Goal: Navigation & Orientation: Find specific page/section

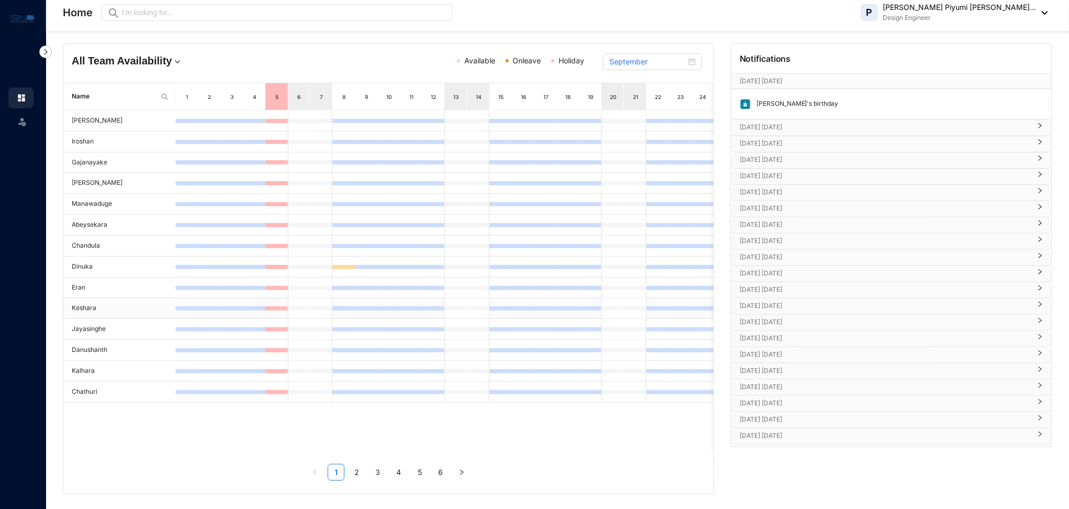
scroll to position [6, 0]
click at [358, 475] on link "2" at bounding box center [357, 471] width 16 height 16
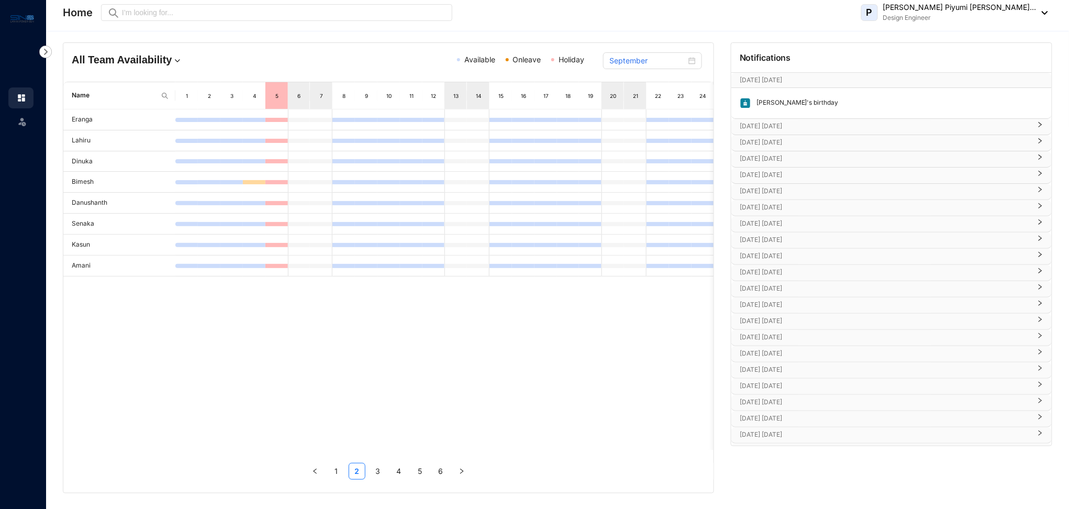
scroll to position [0, 0]
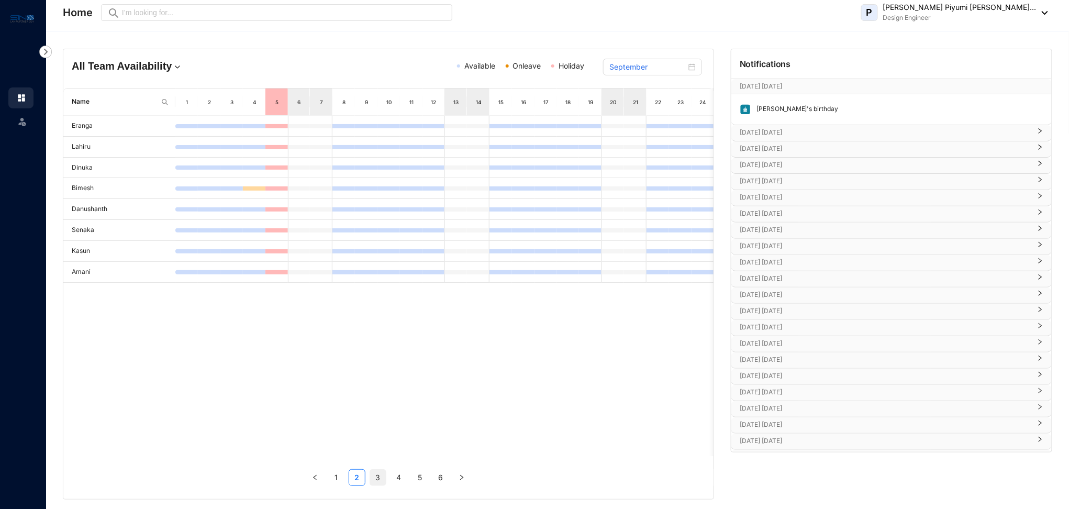
click at [377, 478] on link "3" at bounding box center [378, 478] width 16 height 16
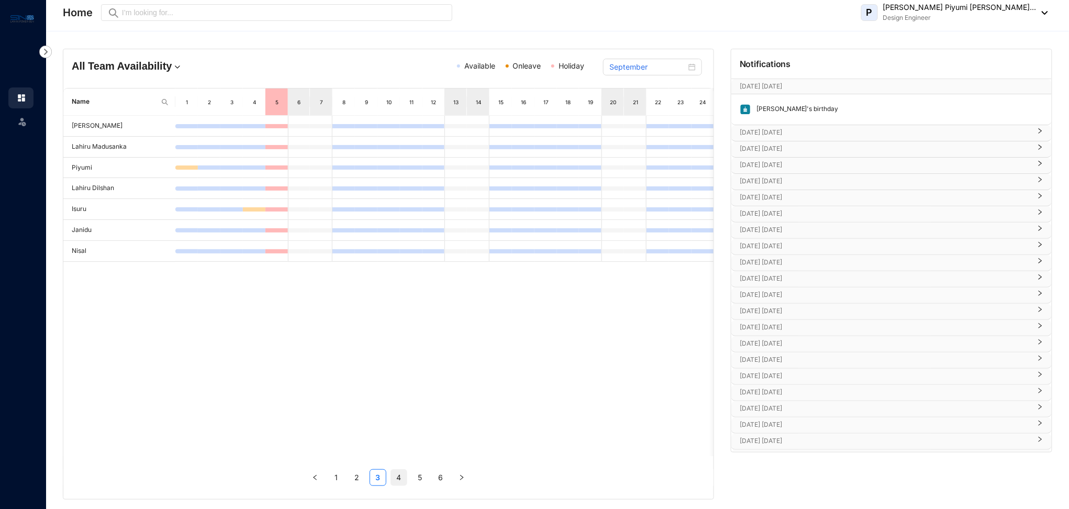
click at [399, 479] on link "4" at bounding box center [399, 478] width 16 height 16
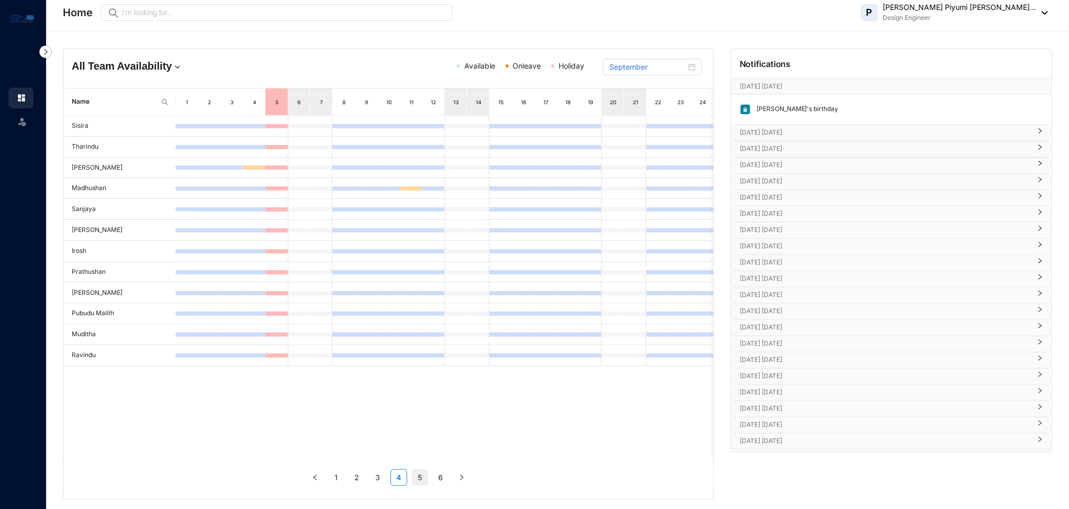
click at [415, 477] on link "5" at bounding box center [420, 478] width 16 height 16
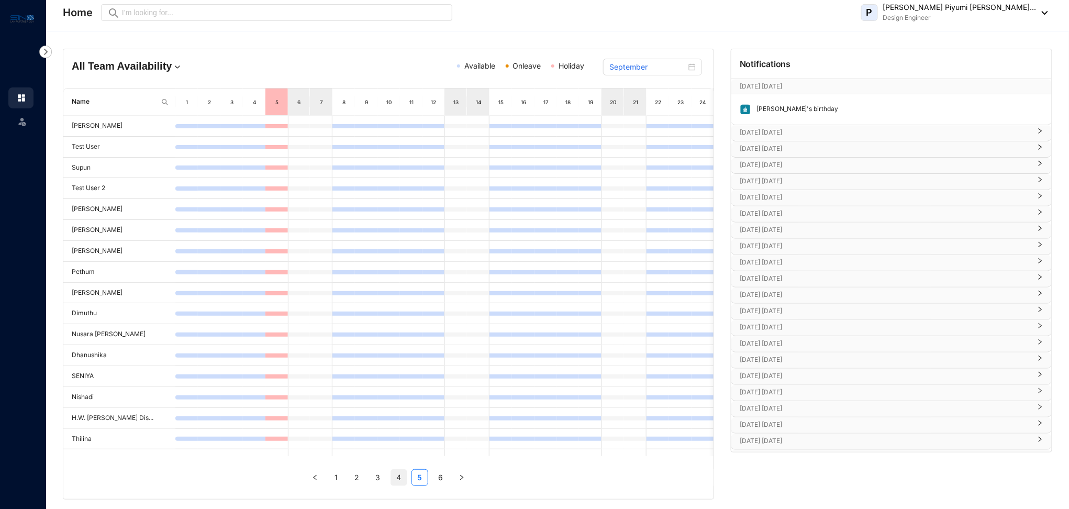
click at [400, 480] on link "4" at bounding box center [399, 478] width 16 height 16
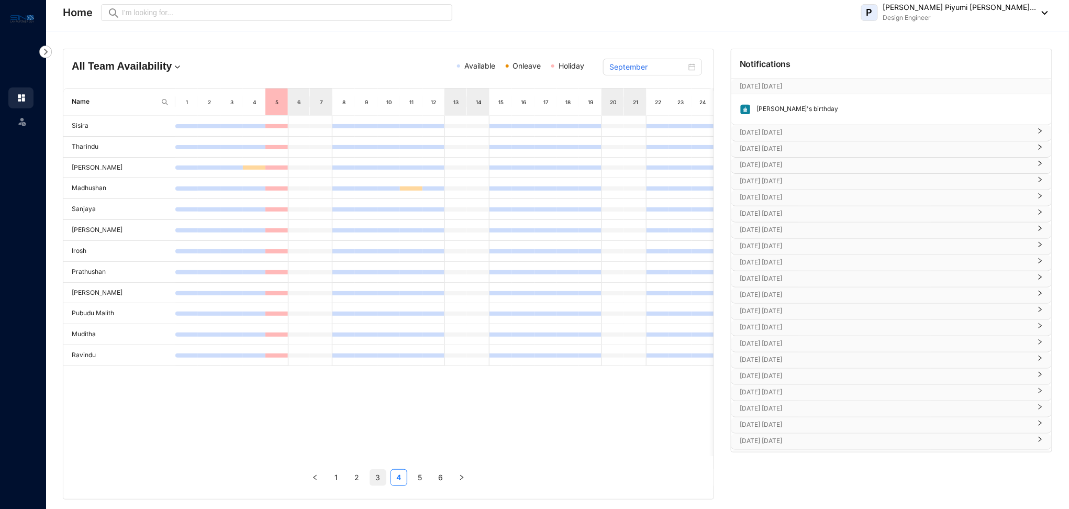
click at [377, 482] on link "3" at bounding box center [378, 478] width 16 height 16
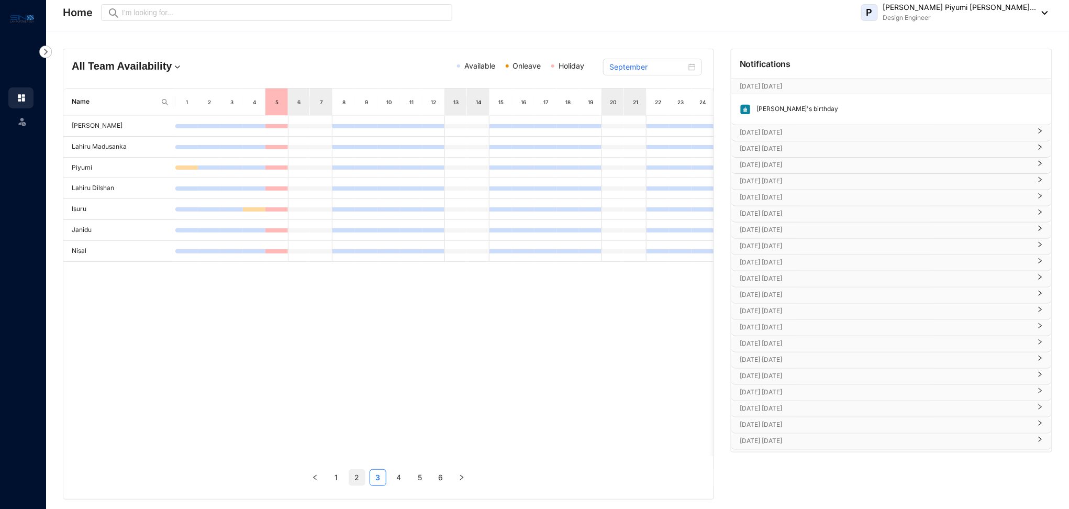
click at [363, 478] on link "2" at bounding box center [357, 478] width 16 height 16
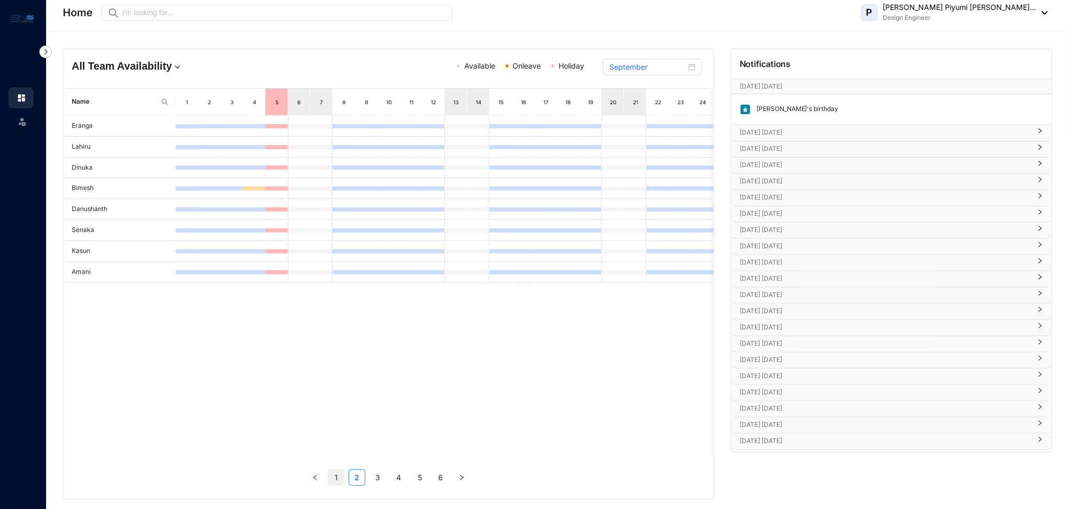
click at [341, 479] on link "1" at bounding box center [336, 478] width 16 height 16
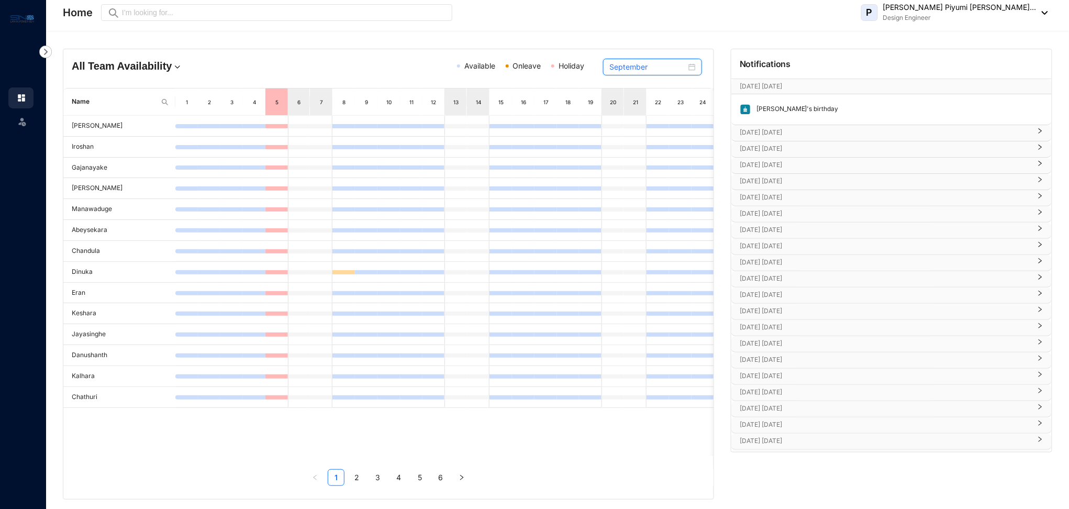
click at [669, 63] on input "September" at bounding box center [647, 67] width 77 height 12
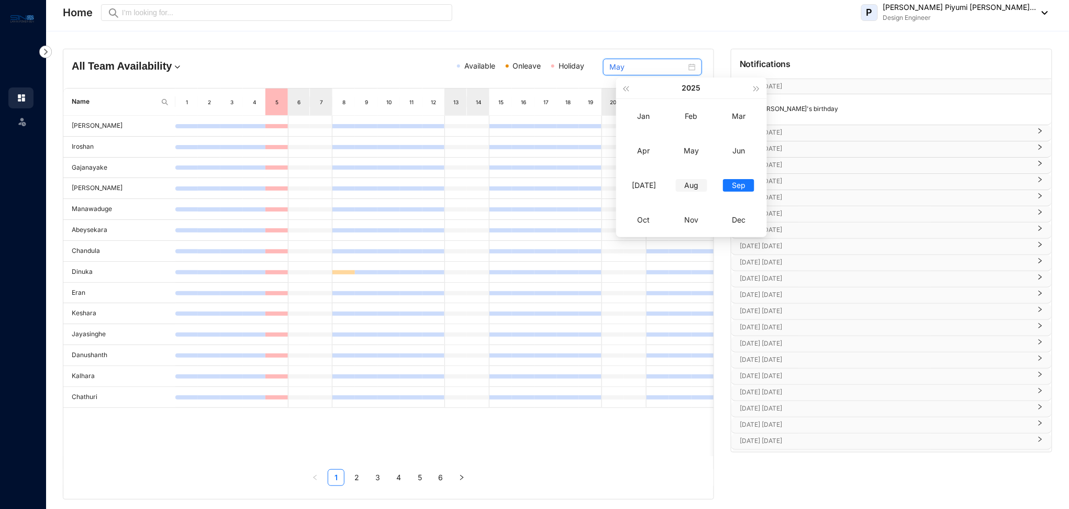
type input "August"
click at [697, 183] on div "Aug" at bounding box center [691, 185] width 31 height 13
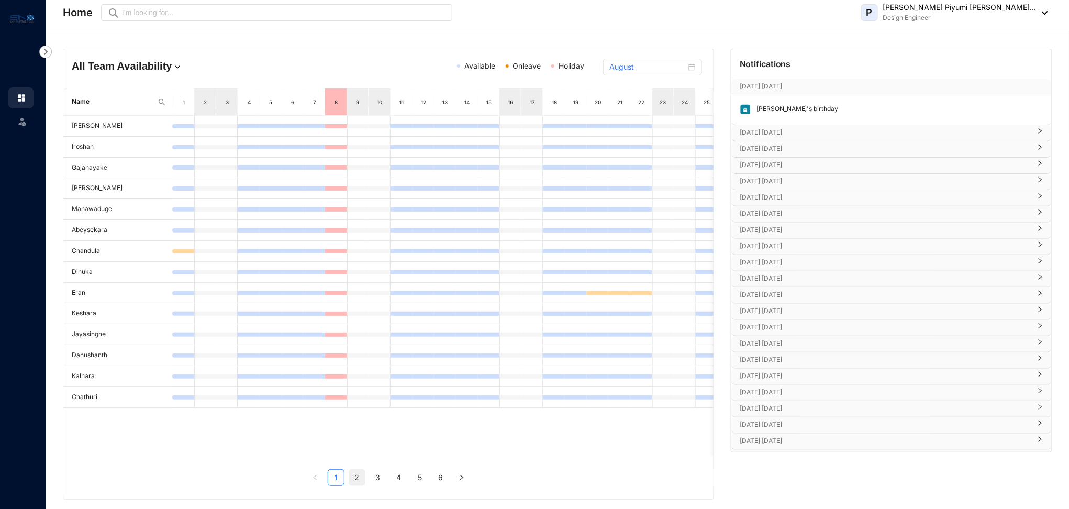
click at [353, 482] on link "2" at bounding box center [357, 478] width 16 height 16
